Goal: Browse casually: Explore the website without a specific task or goal

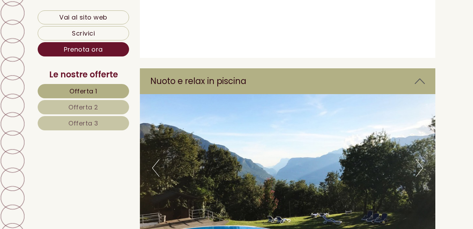
scroll to position [2757, 0]
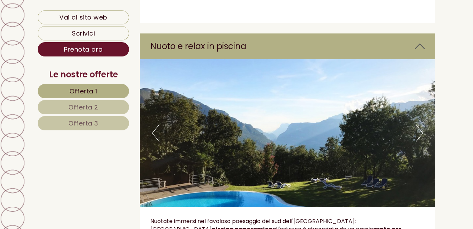
click at [154, 125] on button "Previous" at bounding box center [155, 133] width 7 height 17
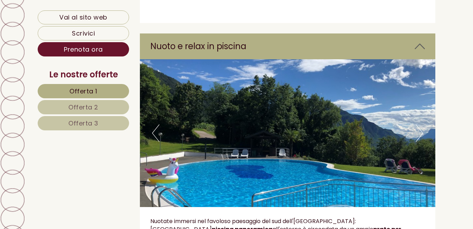
click at [153, 125] on button "Previous" at bounding box center [155, 133] width 7 height 17
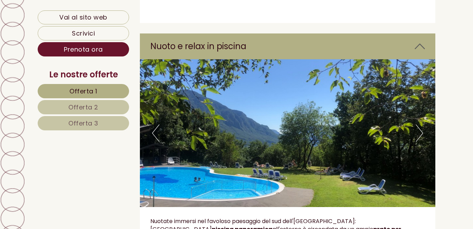
click at [153, 125] on button "Previous" at bounding box center [155, 133] width 7 height 17
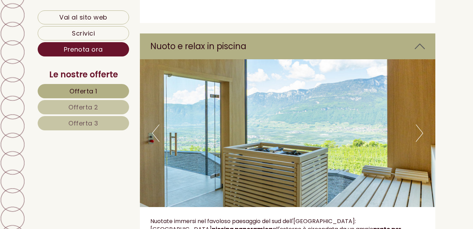
click at [153, 125] on button "Previous" at bounding box center [155, 133] width 7 height 17
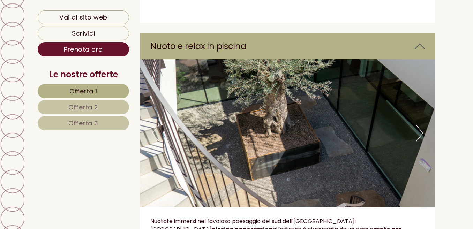
click at [153, 125] on button "Previous" at bounding box center [155, 133] width 7 height 17
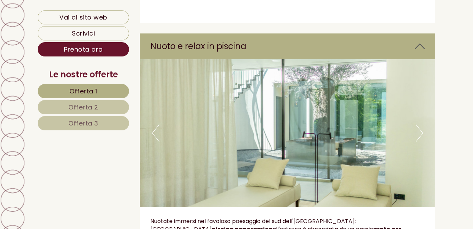
click at [153, 125] on button "Previous" at bounding box center [155, 133] width 7 height 17
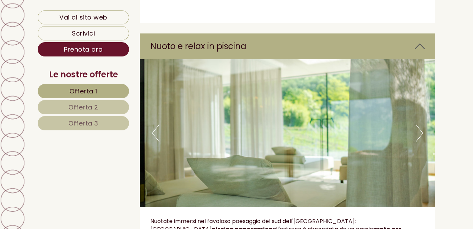
click at [153, 125] on button "Previous" at bounding box center [155, 133] width 7 height 17
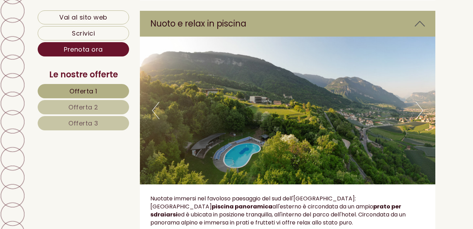
scroll to position [2792, 0]
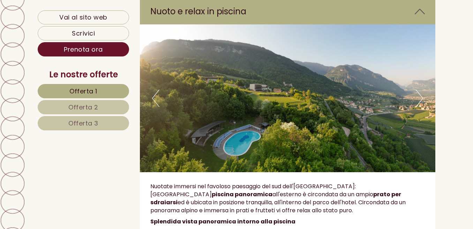
click at [151, 68] on img at bounding box center [288, 98] width 296 height 148
click at [154, 90] on button "Previous" at bounding box center [155, 98] width 7 height 17
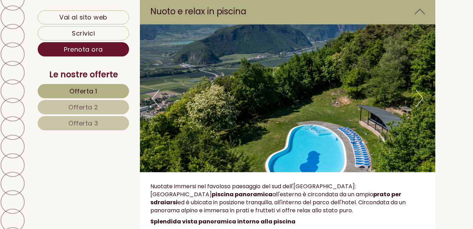
click at [154, 90] on button "Previous" at bounding box center [155, 98] width 7 height 17
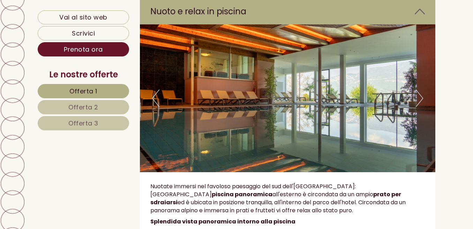
click at [154, 90] on button "Previous" at bounding box center [155, 98] width 7 height 17
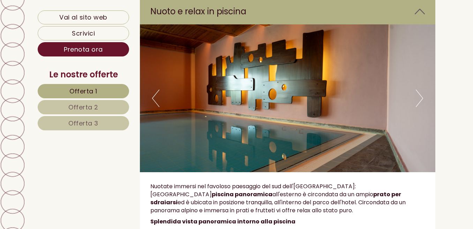
click at [154, 90] on button "Previous" at bounding box center [155, 98] width 7 height 17
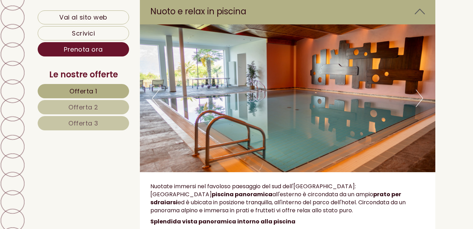
click at [154, 90] on button "Previous" at bounding box center [155, 98] width 7 height 17
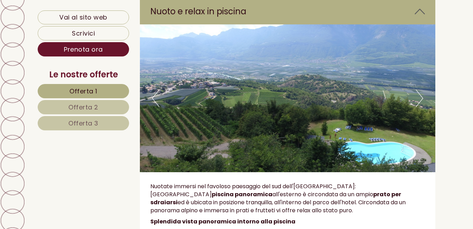
click at [154, 90] on button "Previous" at bounding box center [155, 98] width 7 height 17
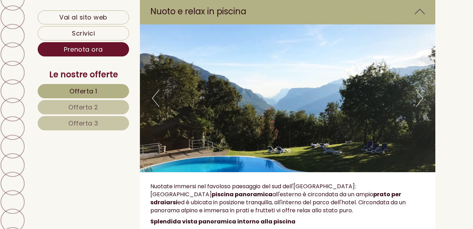
click at [154, 90] on button "Previous" at bounding box center [155, 98] width 7 height 17
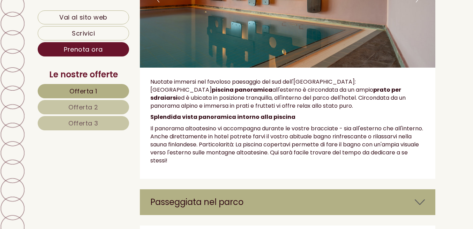
scroll to position [2931, 0]
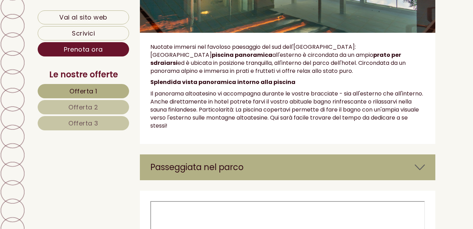
click at [419, 162] on icon at bounding box center [420, 168] width 10 height 12
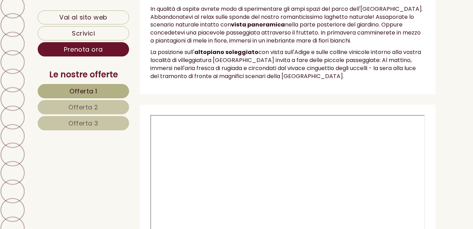
scroll to position [3315, 0]
